Goal: Task Accomplishment & Management: Use online tool/utility

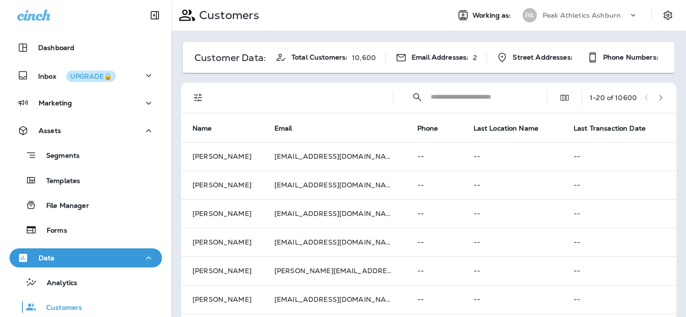
click at [587, 20] on div "Peak Athletics Ashburn" at bounding box center [586, 15] width 86 height 14
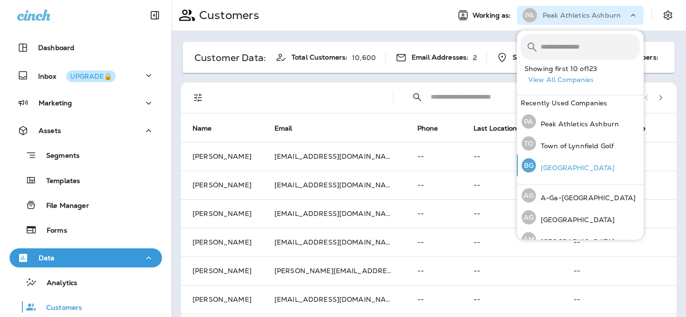
click at [563, 172] on div "BG [GEOGRAPHIC_DATA]" at bounding box center [568, 165] width 101 height 22
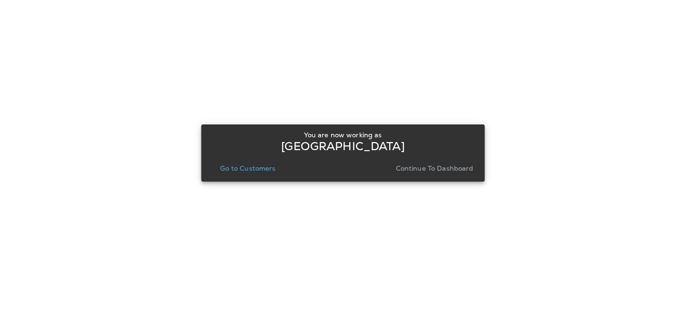
click at [451, 171] on p "Continue to Dashboard" at bounding box center [435, 168] width 78 height 8
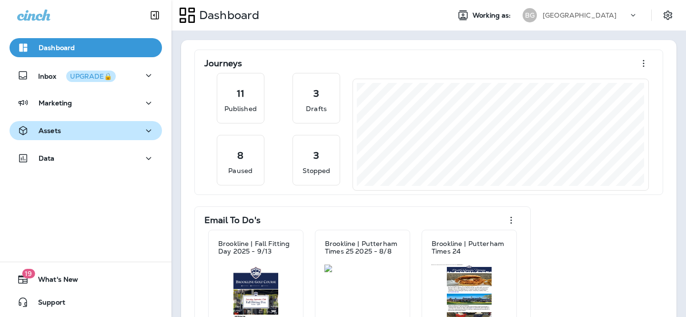
click at [139, 135] on div "Assets" at bounding box center [85, 131] width 137 height 12
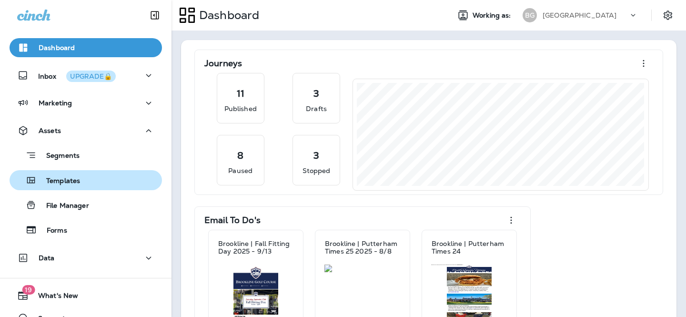
click at [121, 189] on button "Templates" at bounding box center [86, 180] width 152 height 20
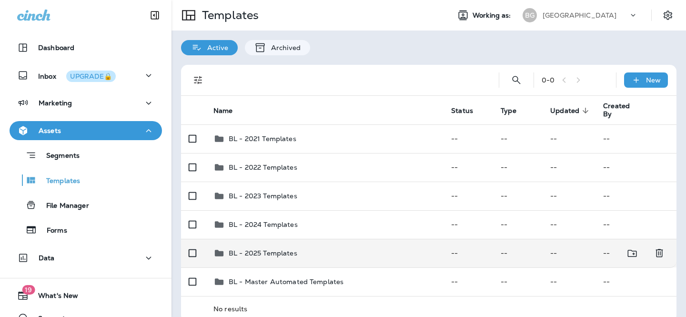
click at [264, 262] on td "BL - 2025 Templates" at bounding box center [325, 253] width 238 height 29
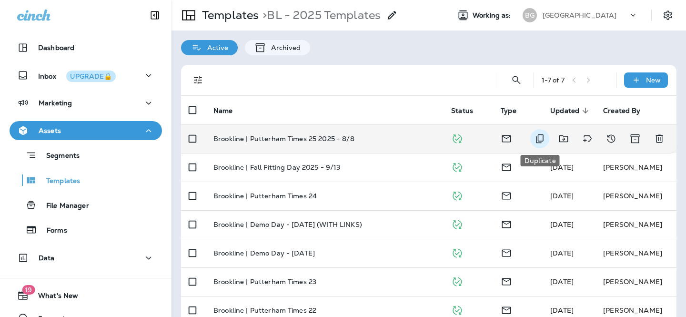
click at [544, 136] on icon "Duplicate" at bounding box center [539, 138] width 11 height 11
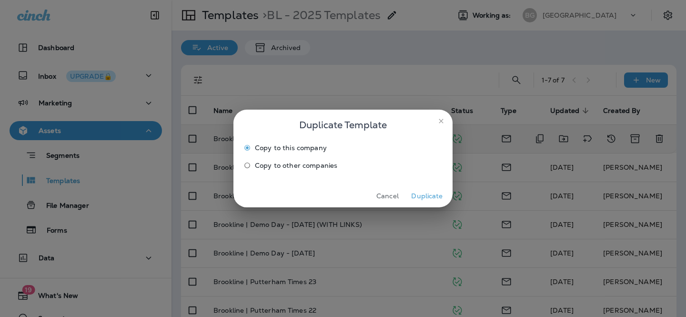
click at [433, 194] on button "Duplicate" at bounding box center [427, 196] width 36 height 15
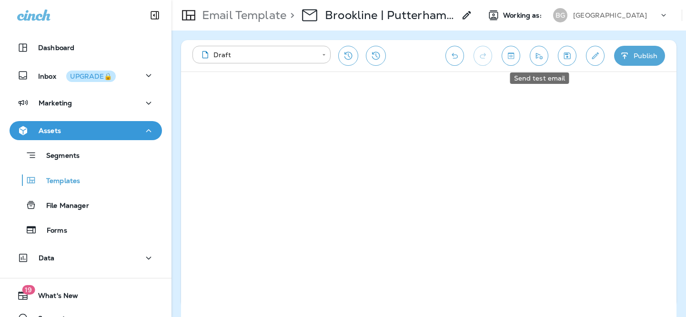
click at [546, 56] on button "Send test email" at bounding box center [539, 56] width 19 height 20
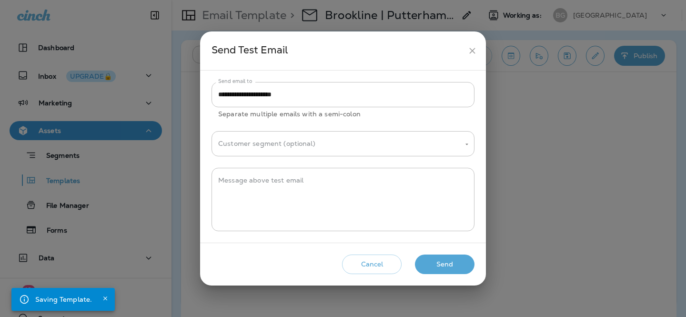
click at [442, 267] on button "Send" at bounding box center [445, 264] width 60 height 20
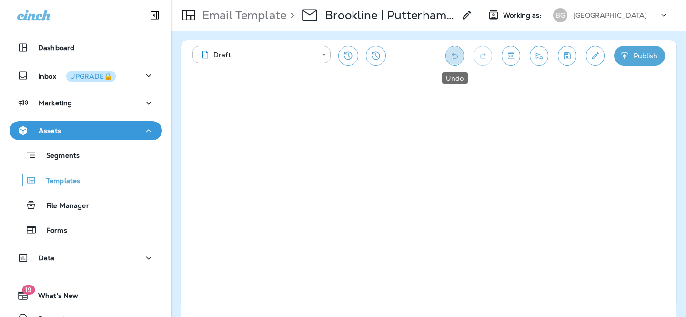
click at [462, 60] on button "Undo" at bounding box center [454, 56] width 19 height 20
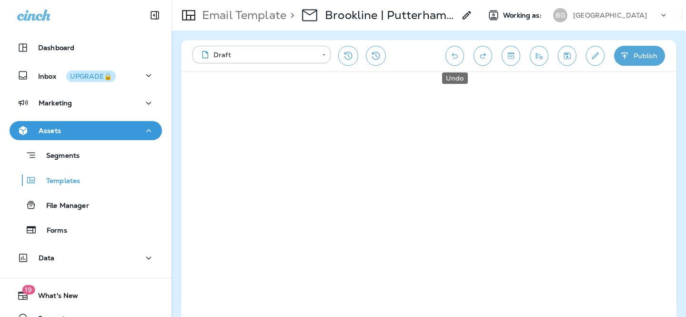
click at [462, 60] on button "Undo" at bounding box center [454, 56] width 19 height 20
click at [456, 60] on icon "Undo" at bounding box center [455, 56] width 10 height 10
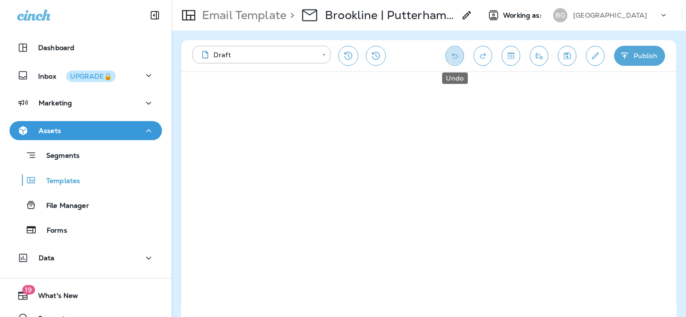
click at [456, 60] on icon "Undo" at bounding box center [455, 56] width 10 height 10
click at [544, 58] on icon "Send test email" at bounding box center [539, 56] width 10 height 10
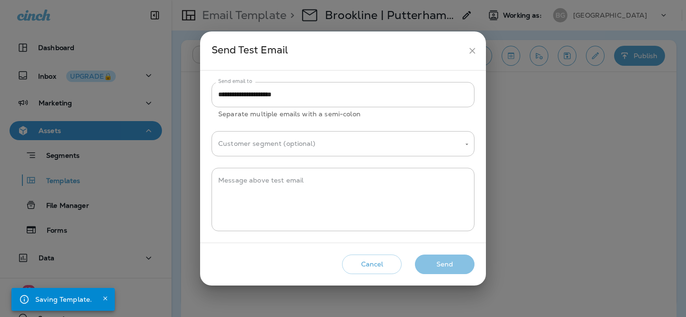
click at [456, 263] on button "Send" at bounding box center [445, 264] width 60 height 20
